Goal: Navigation & Orientation: Find specific page/section

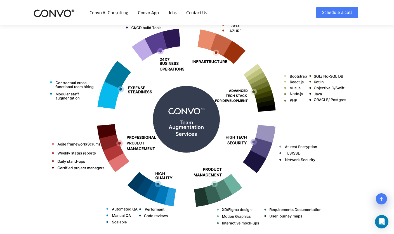
scroll to position [242, 0]
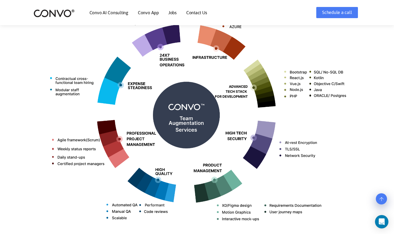
drag, startPoint x: 395, startPoint y: 21, endPoint x: 380, endPoint y: 49, distance: 32.0
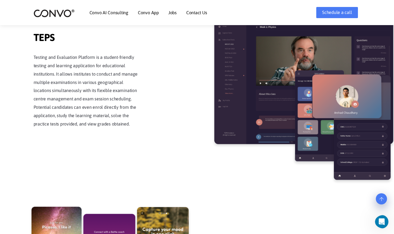
scroll to position [899, 0]
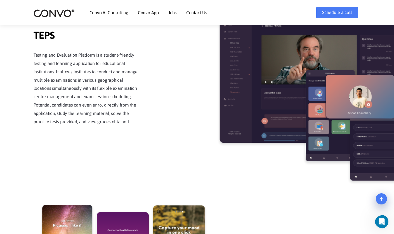
click at [118, 12] on link "Convo AI Consulting" at bounding box center [108, 12] width 39 height 4
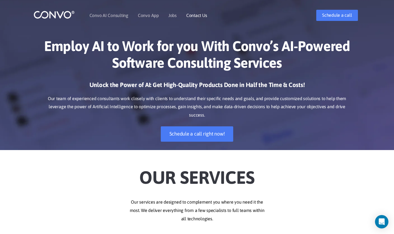
click at [194, 15] on link "Contact Us" at bounding box center [196, 15] width 21 height 4
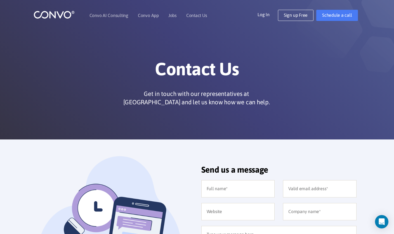
click at [63, 13] on img at bounding box center [54, 14] width 41 height 9
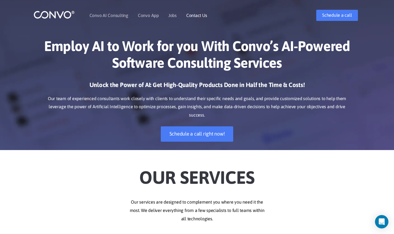
click at [193, 15] on link "Contact Us" at bounding box center [196, 15] width 21 height 4
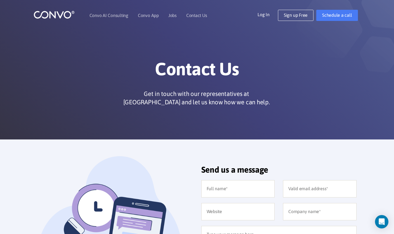
click at [58, 14] on img at bounding box center [54, 14] width 41 height 9
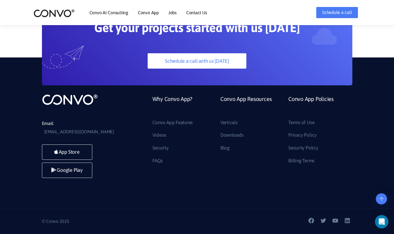
scroll to position [1498, 0]
click at [227, 153] on link "Blog" at bounding box center [224, 148] width 9 height 9
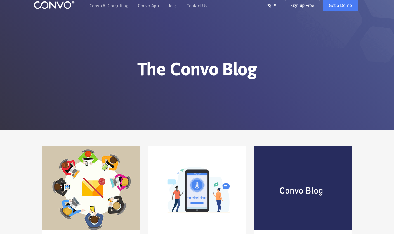
scroll to position [11, 0]
